Goal: Navigation & Orientation: Understand site structure

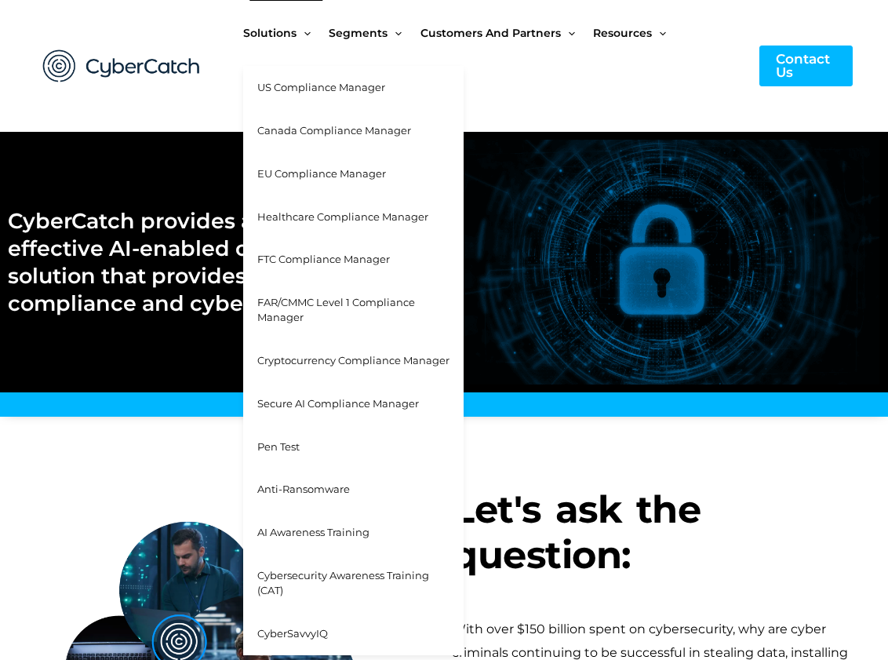
click at [275, 487] on span "Anti-Ransomware" at bounding box center [303, 488] width 93 height 13
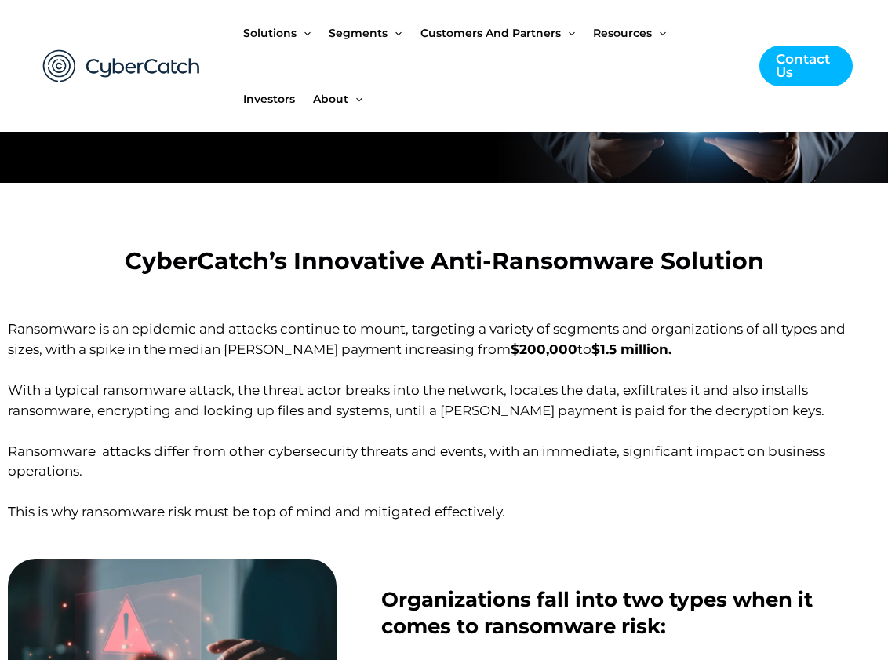
scroll to position [157, 0]
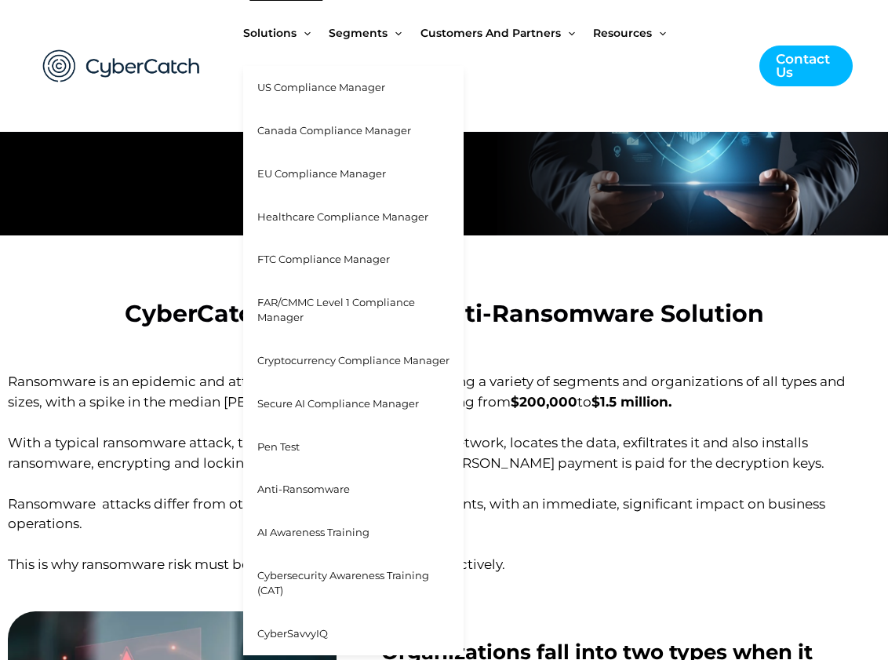
click at [282, 88] on span "US Compliance Manager" at bounding box center [321, 87] width 128 height 13
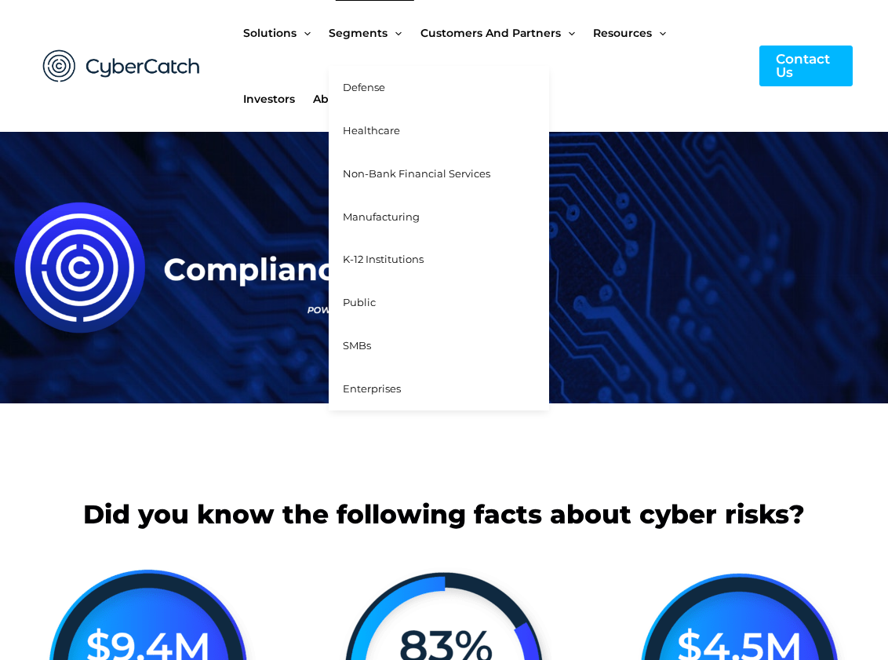
click at [384, 90] on span "Defense" at bounding box center [364, 87] width 42 height 13
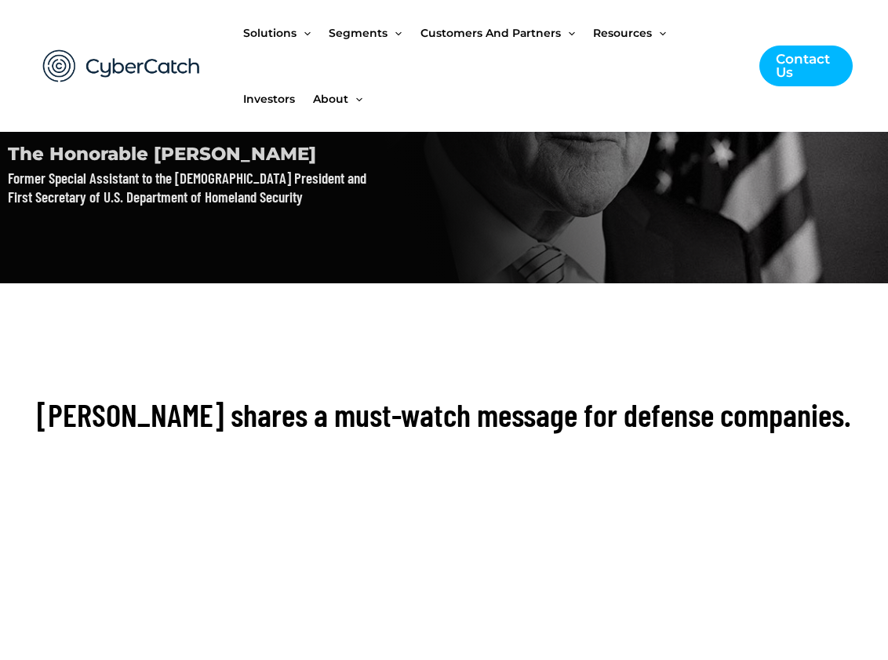
scroll to position [1194, 0]
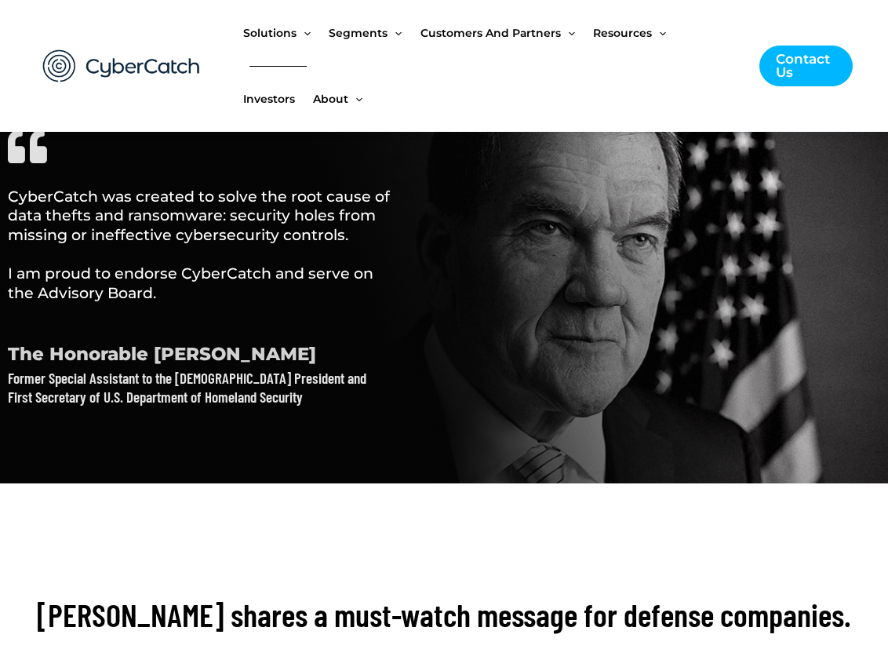
click at [290, 103] on span "Investors" at bounding box center [269, 99] width 52 height 66
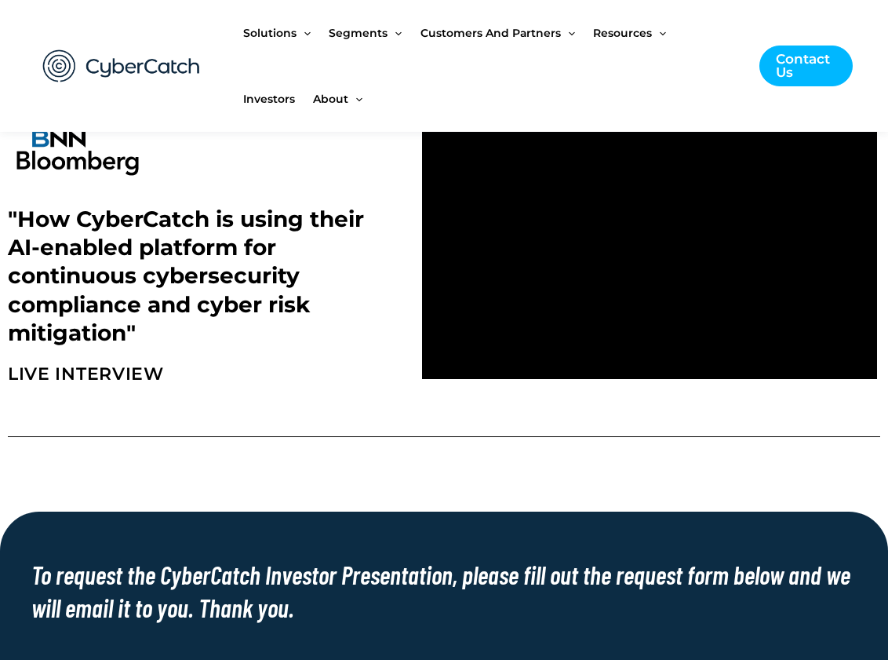
scroll to position [471, 0]
